Goal: Information Seeking & Learning: Find contact information

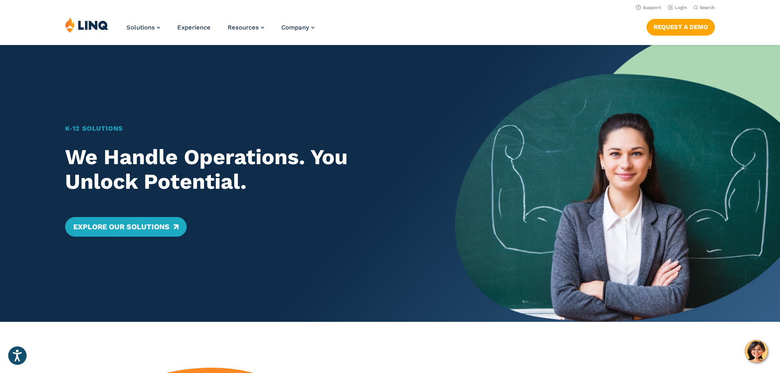
click at [85, 32] on img at bounding box center [86, 25] width 43 height 16
click at [636, 10] on link "Support" at bounding box center [648, 7] width 25 height 5
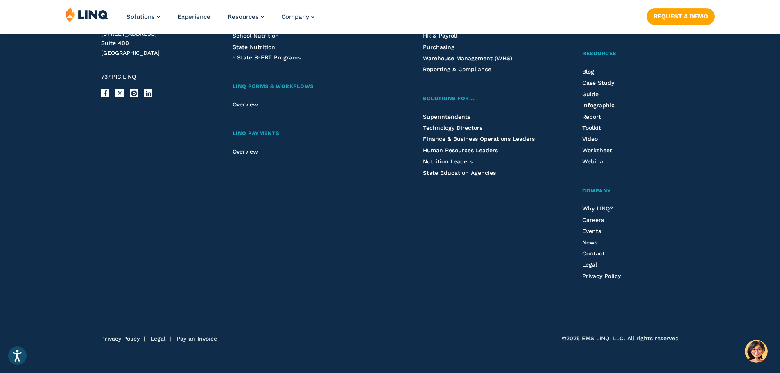
scroll to position [1416, 0]
drag, startPoint x: 786, startPoint y: 246, endPoint x: 579, endPoint y: 59, distance: 278.7
drag, startPoint x: 579, startPoint y: 59, endPoint x: 464, endPoint y: 11, distance: 124.8
